Goal: Task Accomplishment & Management: Manage account settings

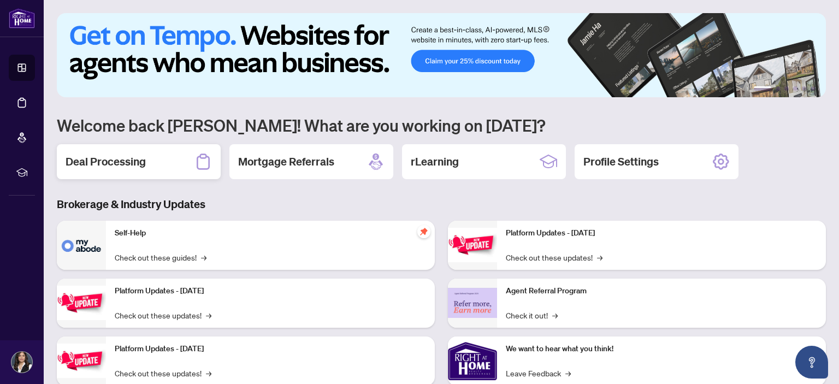
click at [104, 163] on h2 "Deal Processing" at bounding box center [106, 161] width 80 height 15
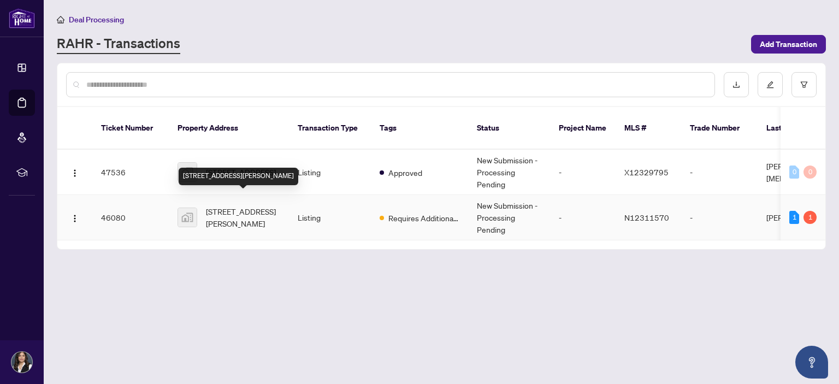
click at [220, 209] on span "[STREET_ADDRESS][PERSON_NAME]" at bounding box center [243, 217] width 74 height 24
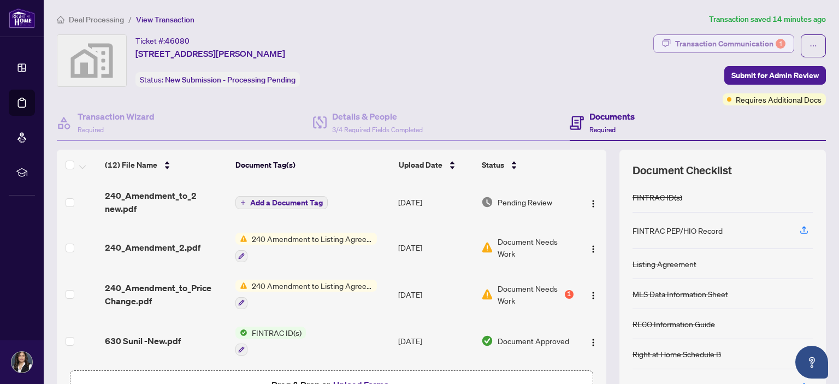
click at [695, 43] on div "Transaction Communication 1" at bounding box center [730, 43] width 110 height 17
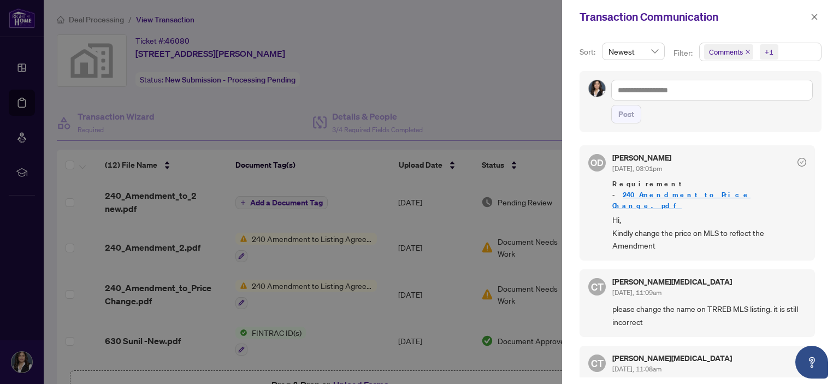
click at [420, 56] on div at bounding box center [419, 192] width 839 height 384
click at [816, 14] on icon "close" at bounding box center [815, 17] width 8 height 8
